Goal: Transaction & Acquisition: Purchase product/service

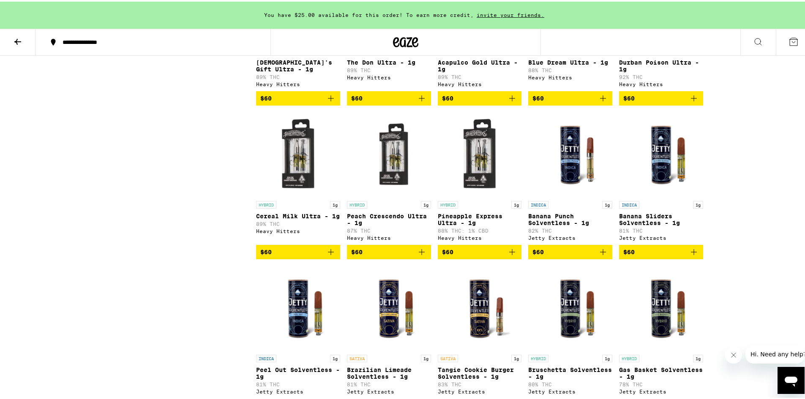
scroll to position [2197, 0]
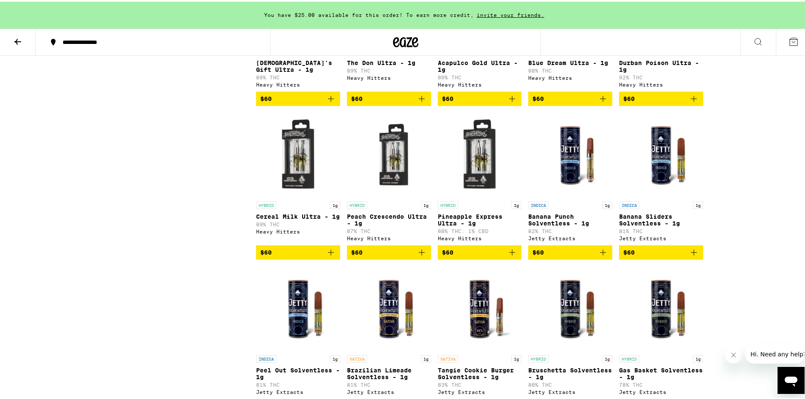
click at [733, 354] on icon "Close message from company" at bounding box center [733, 355] width 7 height 7
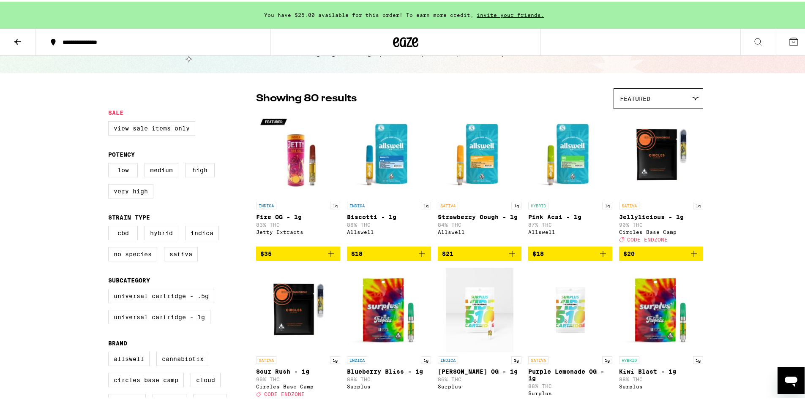
scroll to position [0, 0]
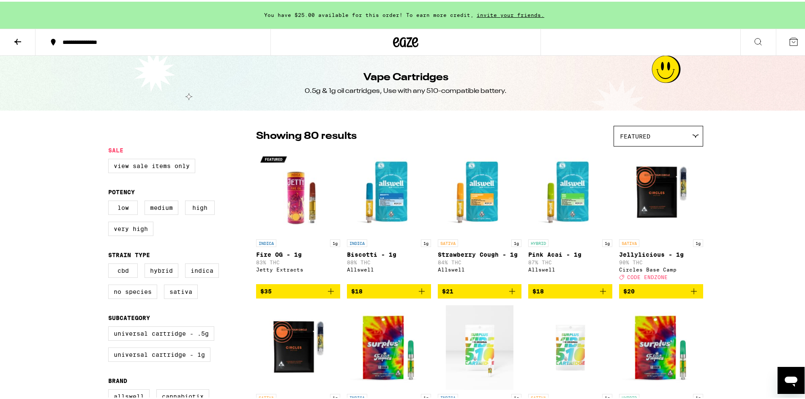
click at [11, 40] on button at bounding box center [17, 40] width 35 height 27
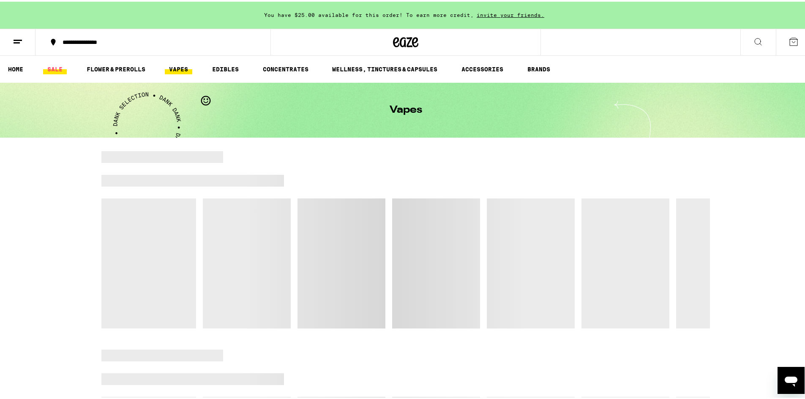
click at [63, 68] on link "SALE" at bounding box center [55, 68] width 24 height 10
